Goal: Transaction & Acquisition: Purchase product/service

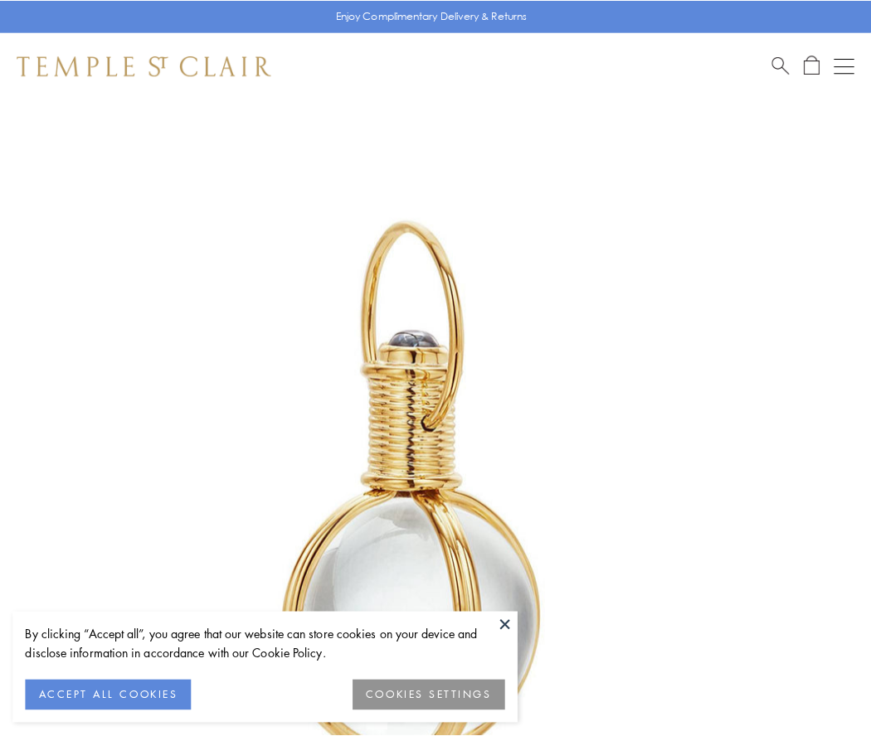
scroll to position [433, 0]
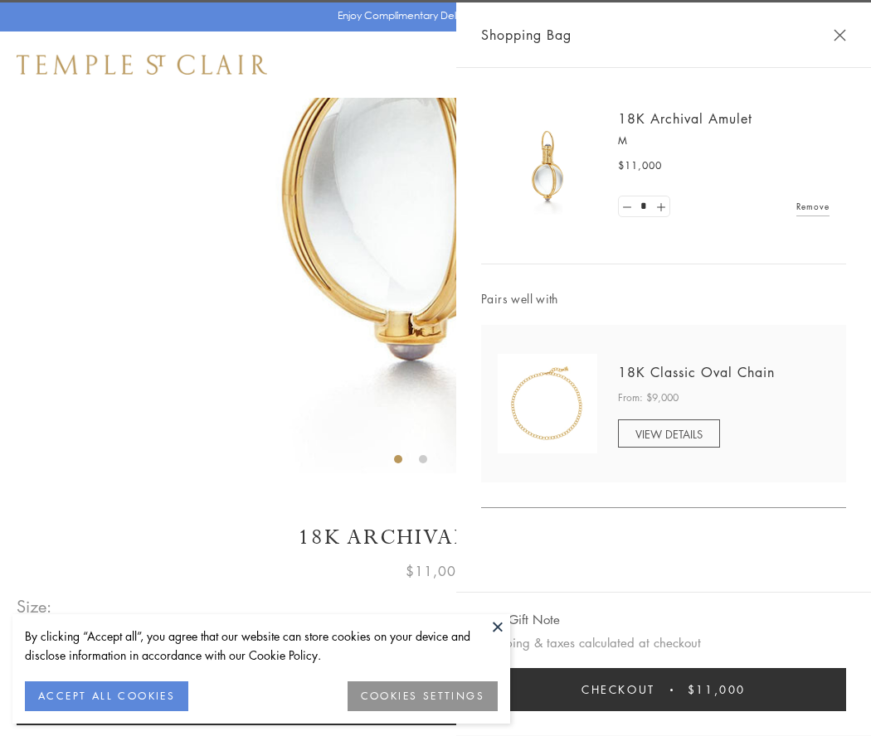
click at [663, 690] on button "Checkout $11,000" at bounding box center [663, 689] width 365 height 43
